Goal: Entertainment & Leisure: Consume media (video, audio)

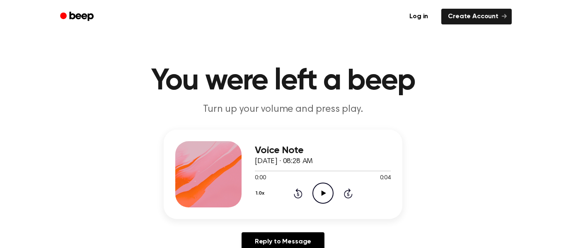
click at [326, 189] on icon "Play Audio" at bounding box center [322, 193] width 21 height 21
click at [322, 192] on icon at bounding box center [323, 193] width 5 height 5
click at [321, 186] on icon "Play Audio" at bounding box center [322, 193] width 21 height 21
click at [324, 188] on icon "Play Audio" at bounding box center [322, 193] width 21 height 21
click at [327, 190] on icon "Play Audio" at bounding box center [322, 193] width 21 height 21
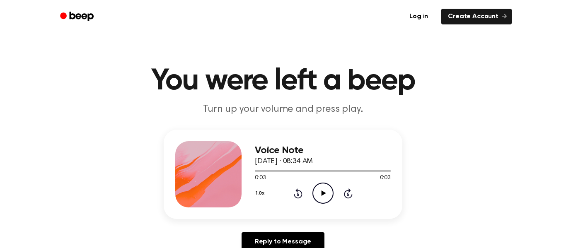
click at [323, 186] on icon "Play Audio" at bounding box center [322, 193] width 21 height 21
